Goal: Transaction & Acquisition: Register for event/course

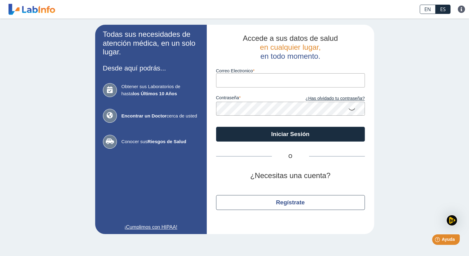
click at [235, 84] on input "Correo Electronico" at bounding box center [290, 80] width 149 height 14
type input "azocar_electric_services@yahoo.com"
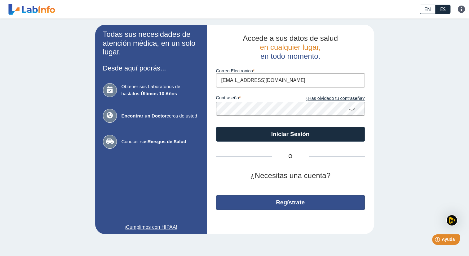
click at [290, 206] on button "Regístrate" at bounding box center [290, 202] width 149 height 15
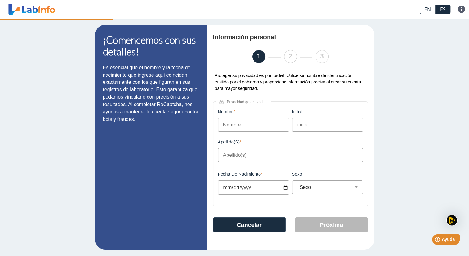
click at [233, 125] on input "Nombre" at bounding box center [253, 125] width 71 height 14
type input "Rubens"
click at [309, 128] on input "initial" at bounding box center [327, 125] width 71 height 14
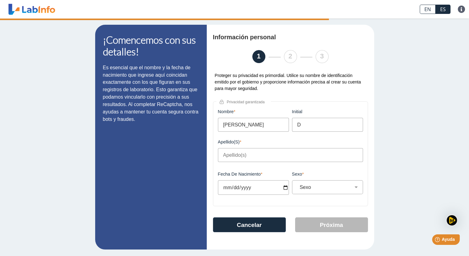
type input "D"
click at [224, 159] on input "Apellido(s)" at bounding box center [290, 155] width 145 height 14
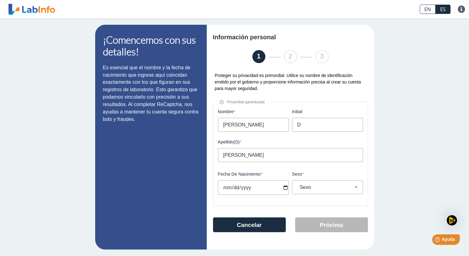
type input "Azocar Febo"
click at [283, 188] on input "Fecha de Nacimiento" at bounding box center [253, 188] width 71 height 15
type input "1982-01-22"
click at [355, 188] on select "Sexo Masculino Femenino" at bounding box center [329, 188] width 65 height 6
select select "M"
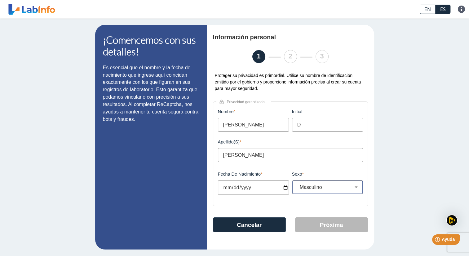
click at [297, 186] on select "Sexo Masculino Femenino" at bounding box center [329, 188] width 65 height 6
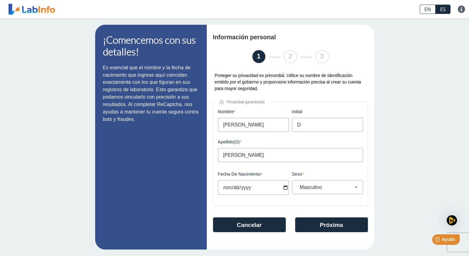
click at [398, 168] on div "¡Comencemos con sus detalles! Es esencial que el nombre y la fecha de nacimient…" at bounding box center [234, 138] width 469 height 238
click at [324, 229] on button "Próxima" at bounding box center [331, 225] width 73 height 15
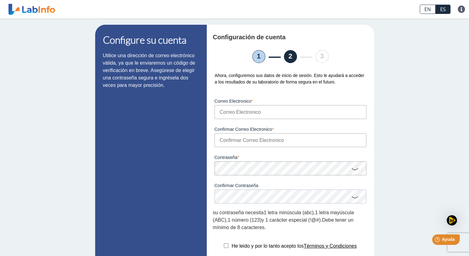
click at [228, 116] on input "Correo Electronico" at bounding box center [290, 112] width 152 height 14
type input "azocar_electric_services@yahoo.com"
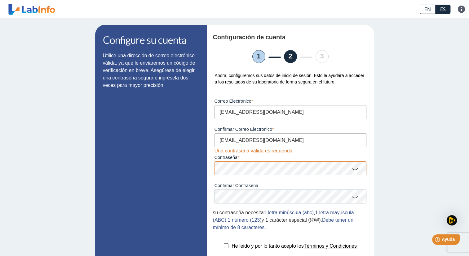
click at [354, 171] on icon at bounding box center [354, 169] width 7 height 12
click at [224, 248] on input "checkbox" at bounding box center [226, 246] width 5 height 5
checkbox input "true"
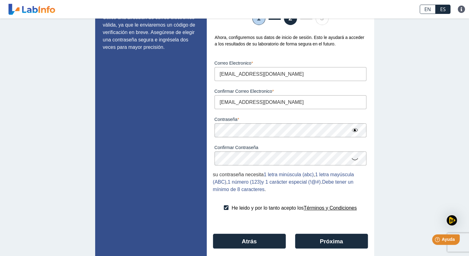
scroll to position [48, 0]
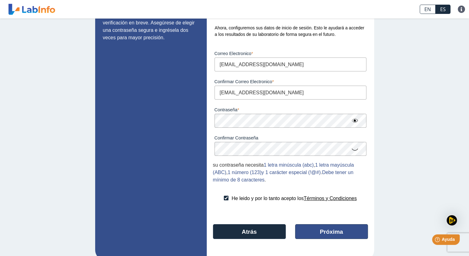
click at [337, 234] on button "Próxima" at bounding box center [331, 232] width 73 height 15
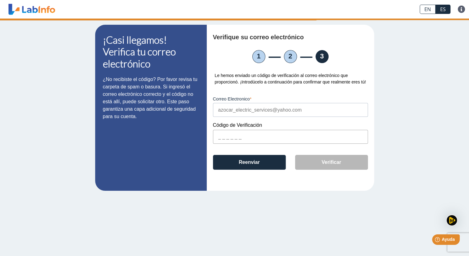
scroll to position [0, 0]
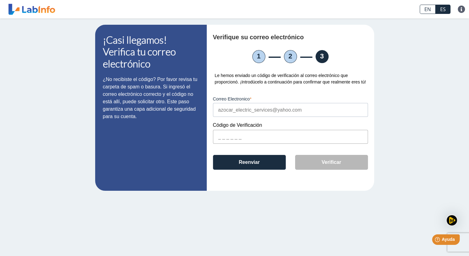
click at [218, 139] on input "text" at bounding box center [290, 137] width 155 height 14
paste input "72FD79"
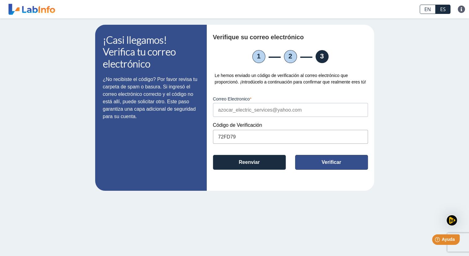
type input "72FD79"
click at [346, 162] on button "Verificar" at bounding box center [331, 162] width 73 height 15
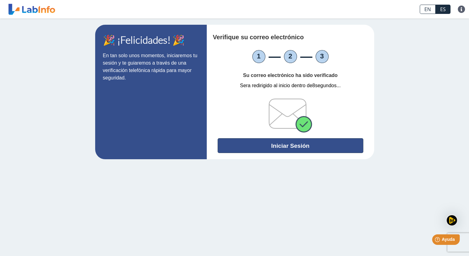
click at [333, 142] on button "Iniciar Sesión" at bounding box center [290, 145] width 146 height 15
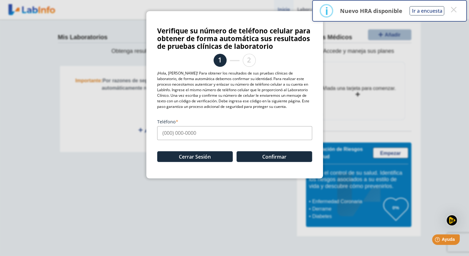
click at [163, 133] on input "Teléfono" at bounding box center [234, 133] width 155 height 14
type input "(787) 237-6739"
click at [256, 157] on button "Confirmar" at bounding box center [274, 156] width 76 height 11
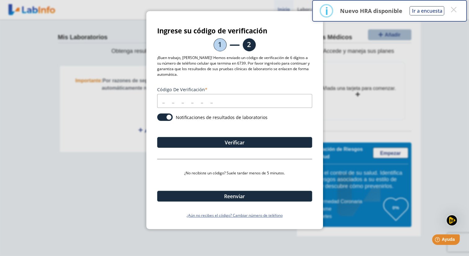
click at [161, 102] on input "Código de verificación" at bounding box center [234, 101] width 155 height 14
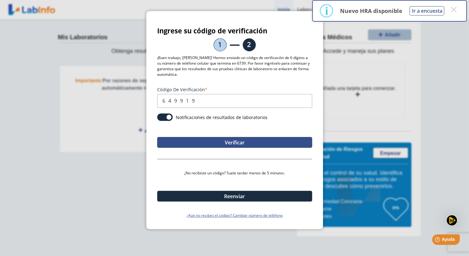
type input "649919"
click at [260, 142] on button "Verificar" at bounding box center [234, 142] width 155 height 11
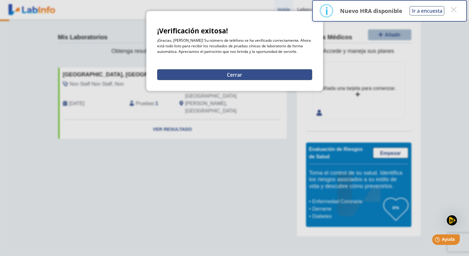
click at [258, 71] on button "Cerrar" at bounding box center [234, 74] width 155 height 11
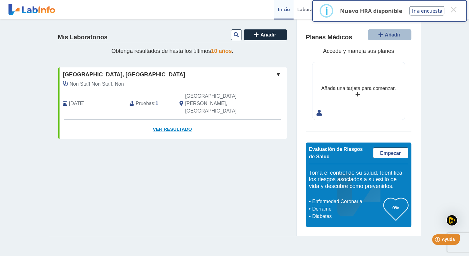
click at [173, 120] on link "Ver Resultado" at bounding box center [172, 130] width 228 height 20
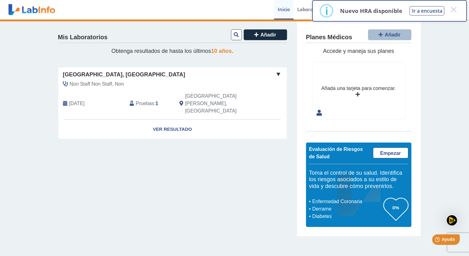
click at [278, 73] on span at bounding box center [277, 74] width 7 height 7
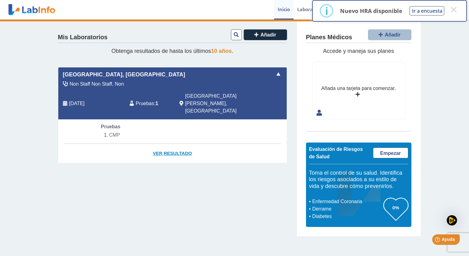
click at [180, 144] on link "Ver Resultado" at bounding box center [172, 154] width 228 height 20
click at [169, 144] on link "Ver Resultado" at bounding box center [172, 154] width 228 height 20
click at [116, 131] on li "CMP" at bounding box center [172, 135] width 143 height 9
click at [85, 100] on span "[DATE]" at bounding box center [76, 103] width 15 height 7
click at [146, 100] on span "Pruebas" at bounding box center [145, 103] width 18 height 7
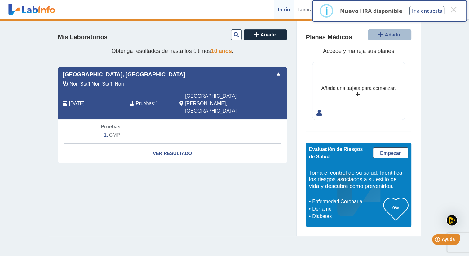
click at [278, 73] on span at bounding box center [277, 74] width 7 height 7
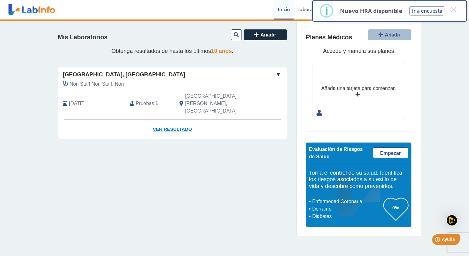
click at [186, 120] on link "Ver Resultado" at bounding box center [172, 130] width 228 height 20
click at [180, 120] on link "Ver Resultado" at bounding box center [172, 130] width 228 height 20
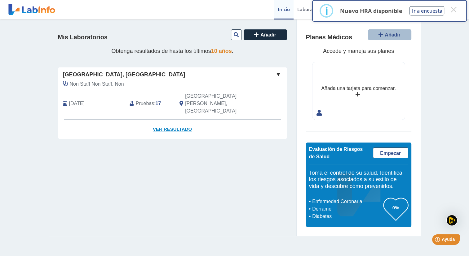
click at [176, 120] on link "Ver Resultado" at bounding box center [172, 130] width 228 height 20
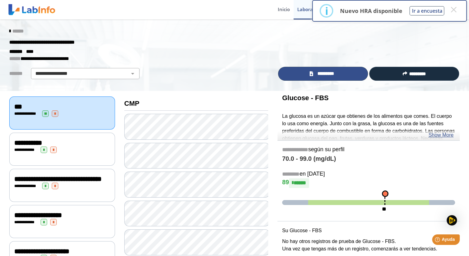
click at [334, 72] on span "*********" at bounding box center [325, 73] width 21 height 7
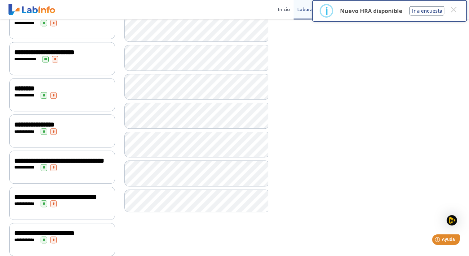
scroll to position [444, 0]
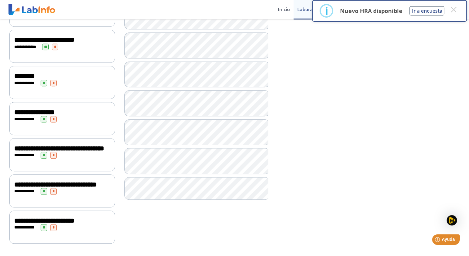
click at [79, 233] on div "**********" at bounding box center [62, 227] width 106 height 33
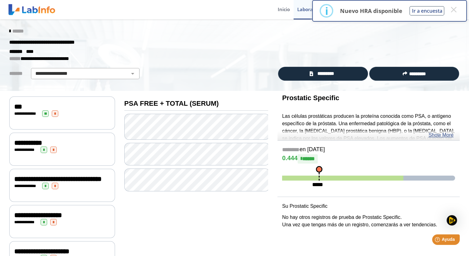
click at [84, 111] on div "**********" at bounding box center [62, 114] width 96 height 7
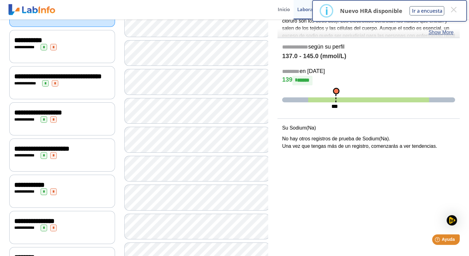
scroll to position [155, 0]
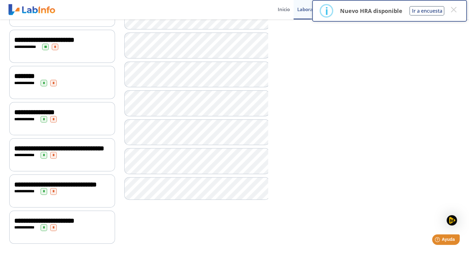
scroll to position [444, 0]
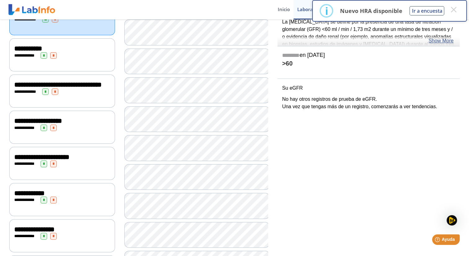
scroll to position [97, 0]
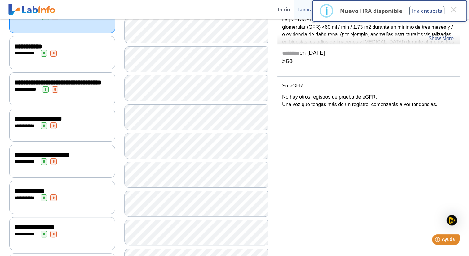
click at [63, 57] on div "**********" at bounding box center [62, 52] width 106 height 33
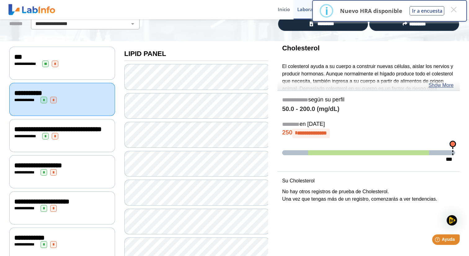
scroll to position [44, 0]
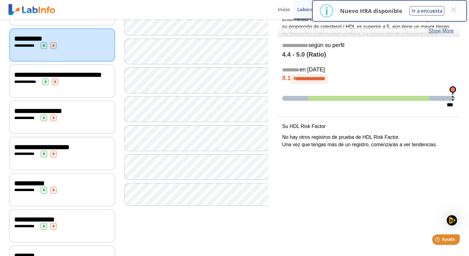
scroll to position [126, 0]
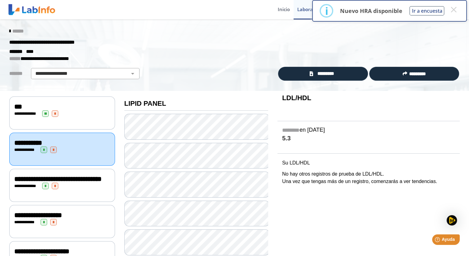
click at [76, 182] on div "**********" at bounding box center [62, 179] width 96 height 7
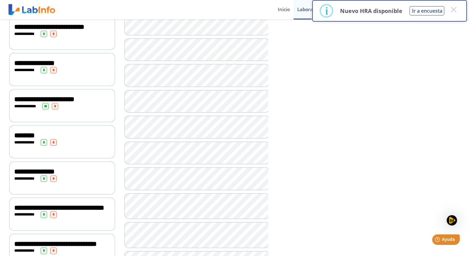
scroll to position [370, 0]
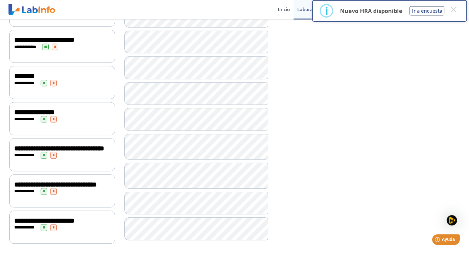
scroll to position [444, 0]
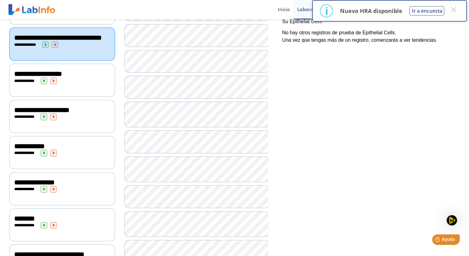
scroll to position [140, 0]
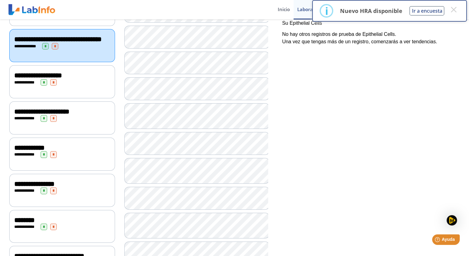
click at [93, 85] on div "**********" at bounding box center [62, 82] width 96 height 7
